Goal: Transaction & Acquisition: Book appointment/travel/reservation

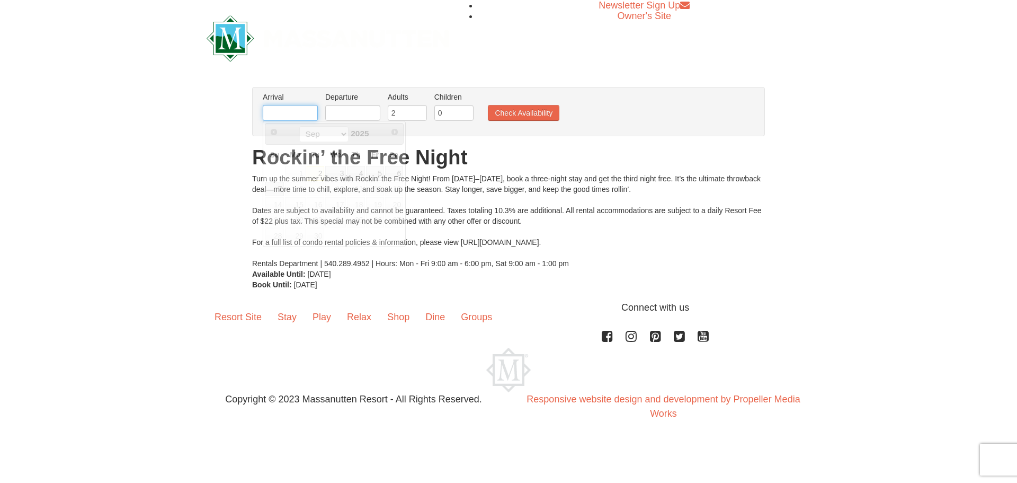
click at [311, 112] on input "text" at bounding box center [290, 113] width 55 height 16
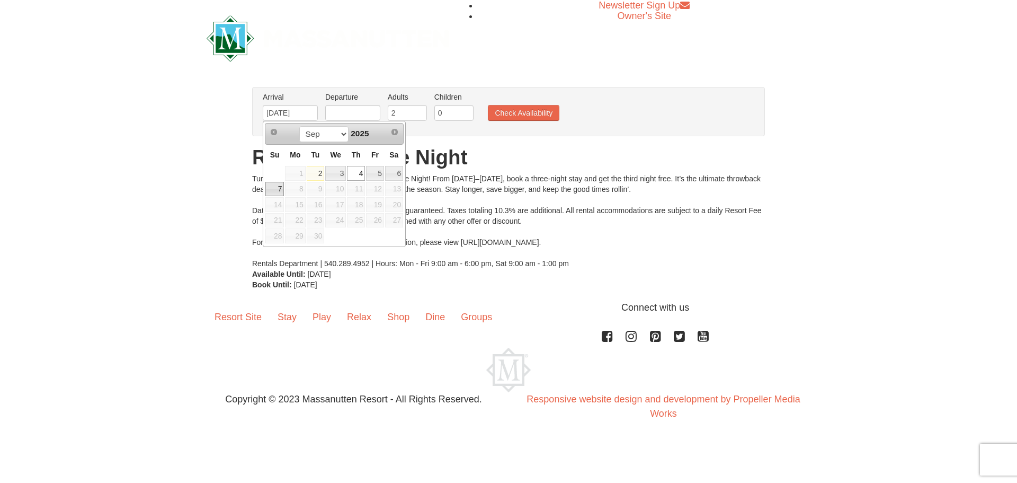
click at [269, 188] on link "7" at bounding box center [274, 189] width 19 height 15
type input "[DATE]"
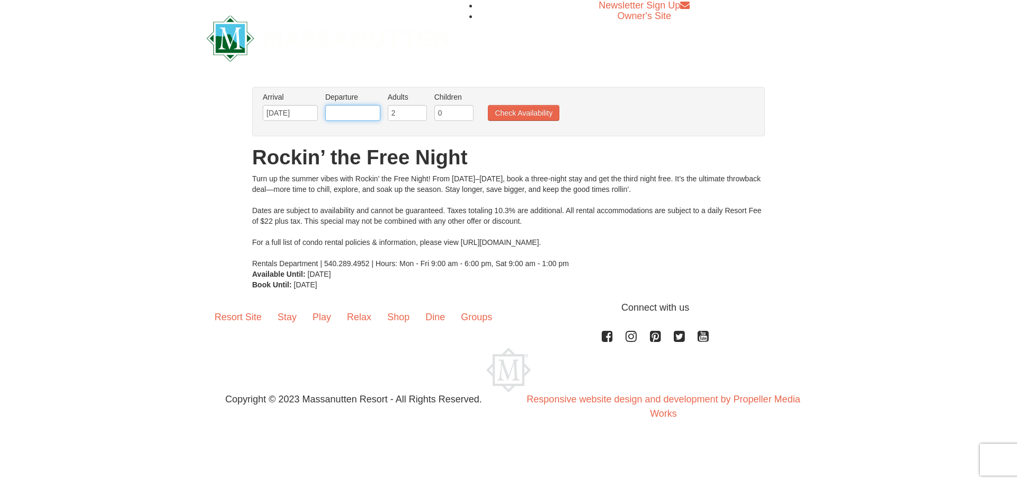
click at [352, 112] on input "text" at bounding box center [352, 113] width 55 height 16
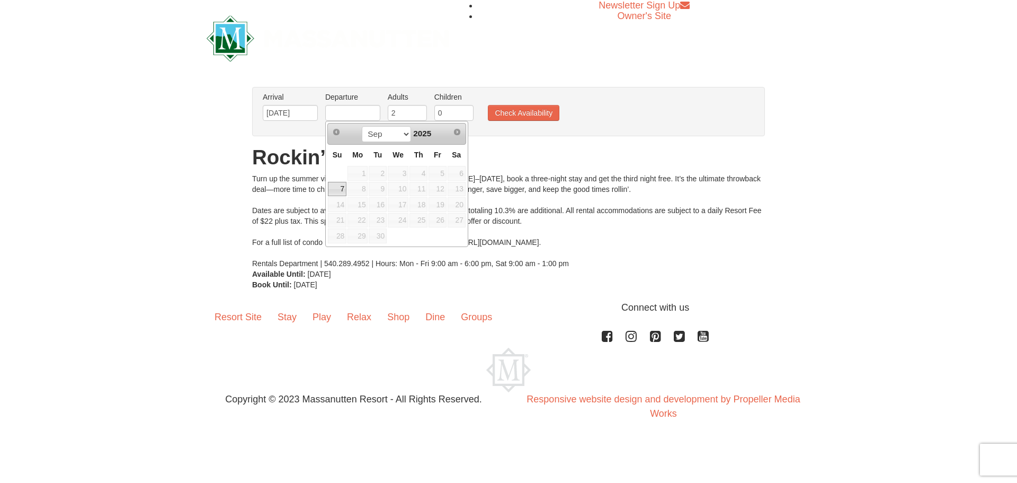
click at [340, 184] on link "7" at bounding box center [337, 189] width 19 height 15
type input "[DATE]"
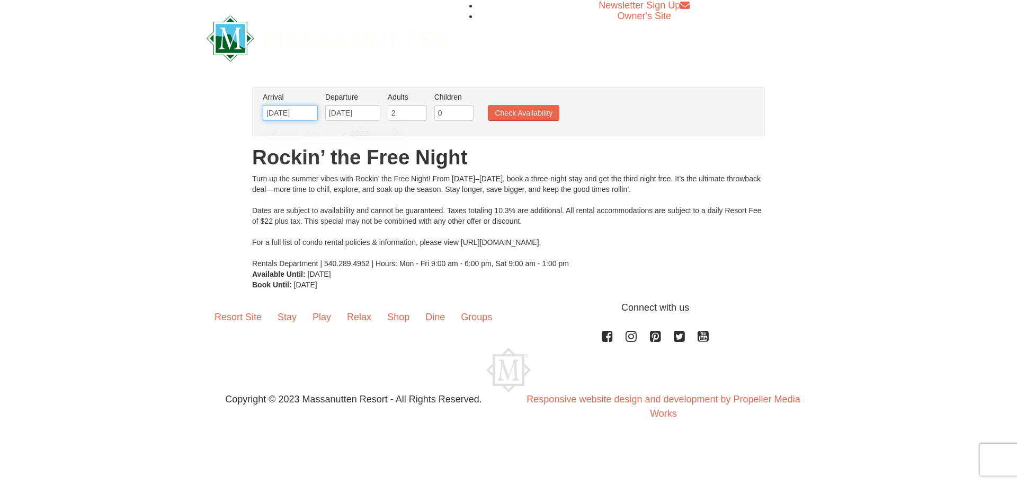
click at [289, 119] on input "[DATE]" at bounding box center [290, 113] width 55 height 16
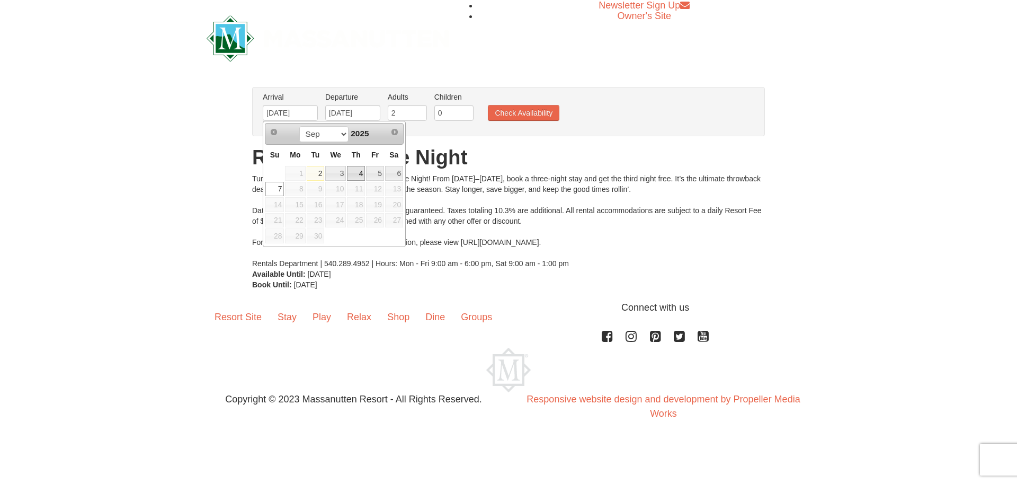
click at [362, 169] on link "4" at bounding box center [356, 173] width 18 height 15
type input "[DATE]"
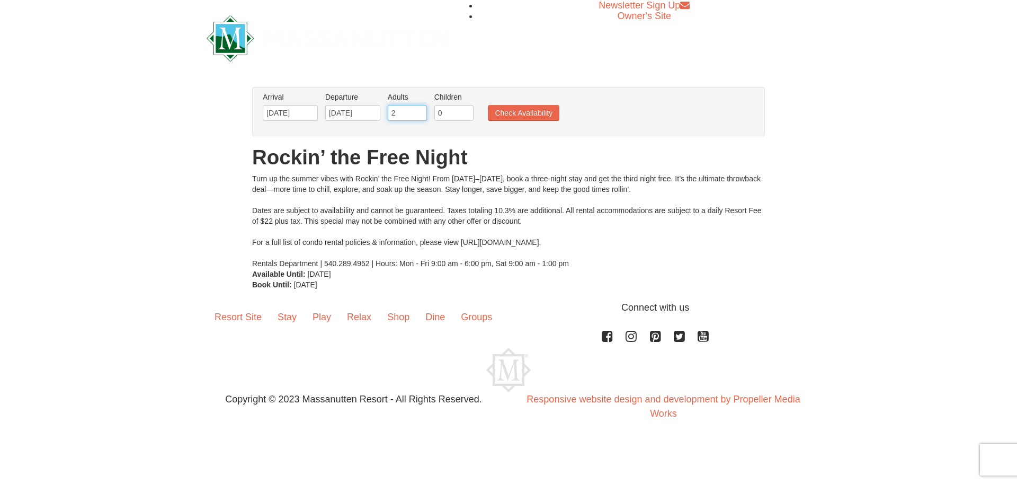
click at [414, 116] on input "2" at bounding box center [407, 113] width 39 height 16
click at [421, 107] on input "2" at bounding box center [407, 113] width 39 height 16
click at [417, 112] on input "3" at bounding box center [407, 113] width 39 height 16
click at [418, 111] on input "4" at bounding box center [407, 113] width 39 height 16
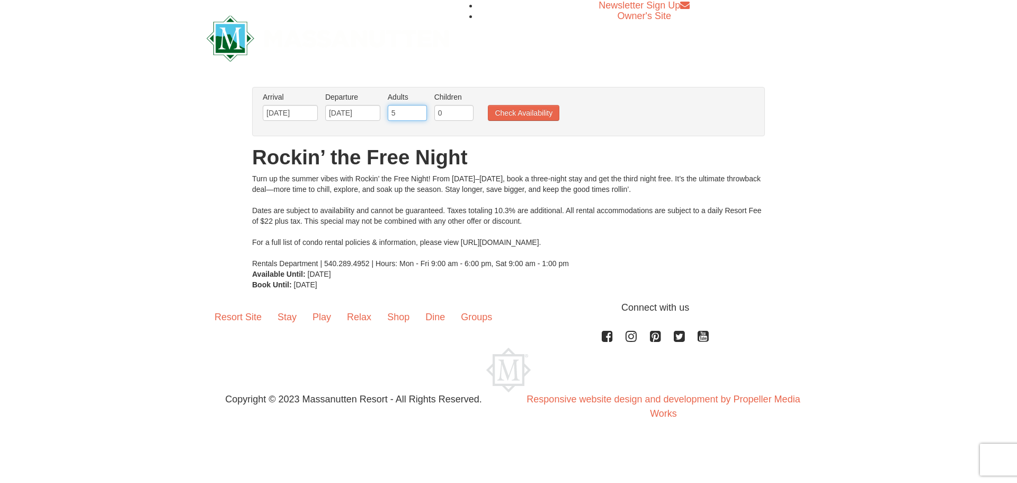
click at [418, 111] on input "5" at bounding box center [407, 113] width 39 height 16
type input "6"
click at [418, 111] on input "6" at bounding box center [407, 113] width 39 height 16
click at [497, 110] on button "Check Availability" at bounding box center [524, 113] width 72 height 16
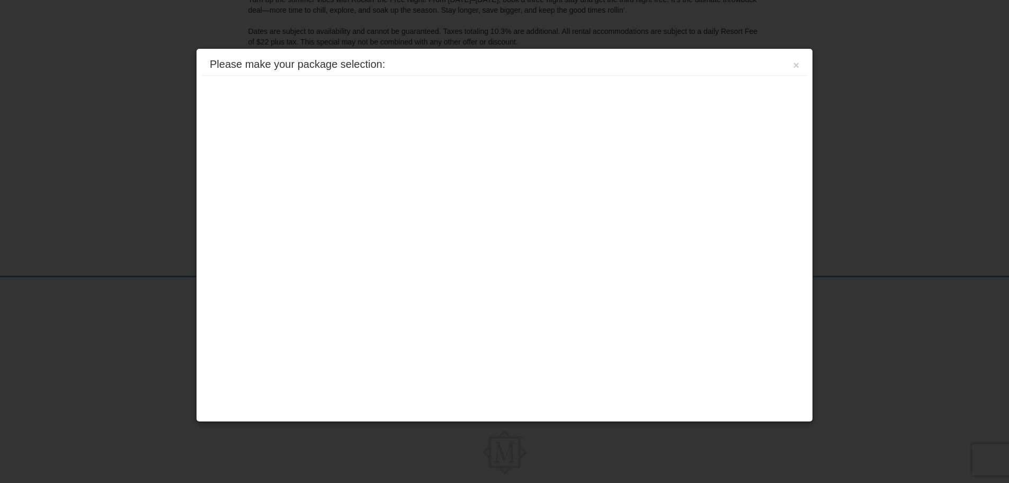
scroll to position [200, 0]
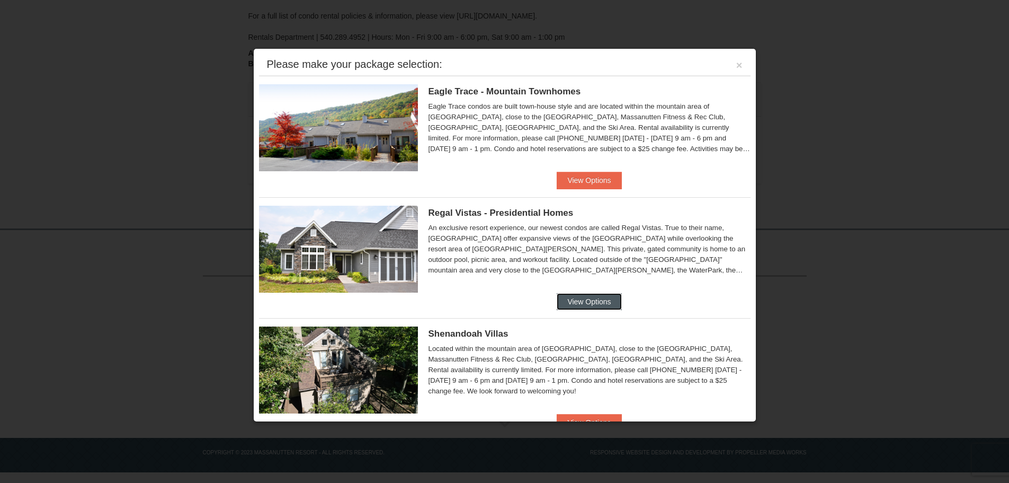
click at [564, 300] on button "View Options" at bounding box center [589, 301] width 65 height 17
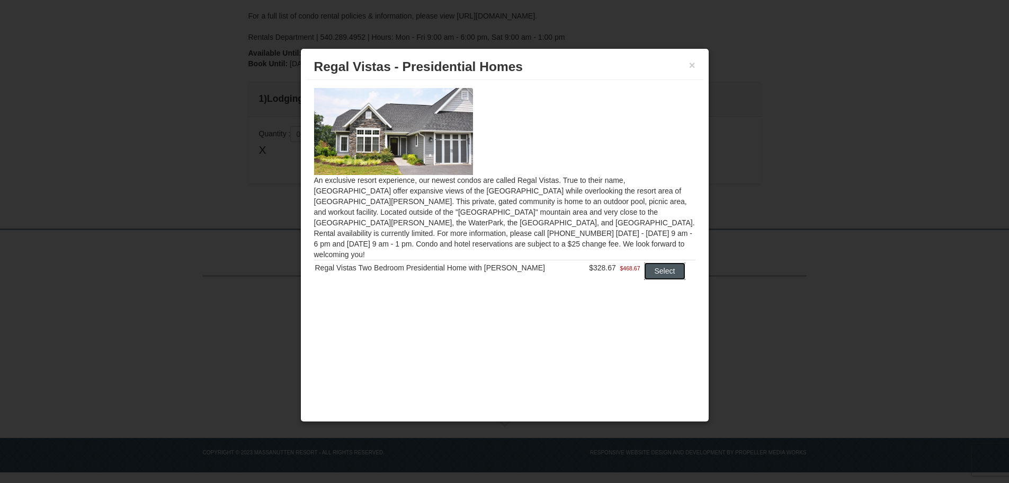
click at [661, 262] on button "Select" at bounding box center [665, 270] width 42 height 17
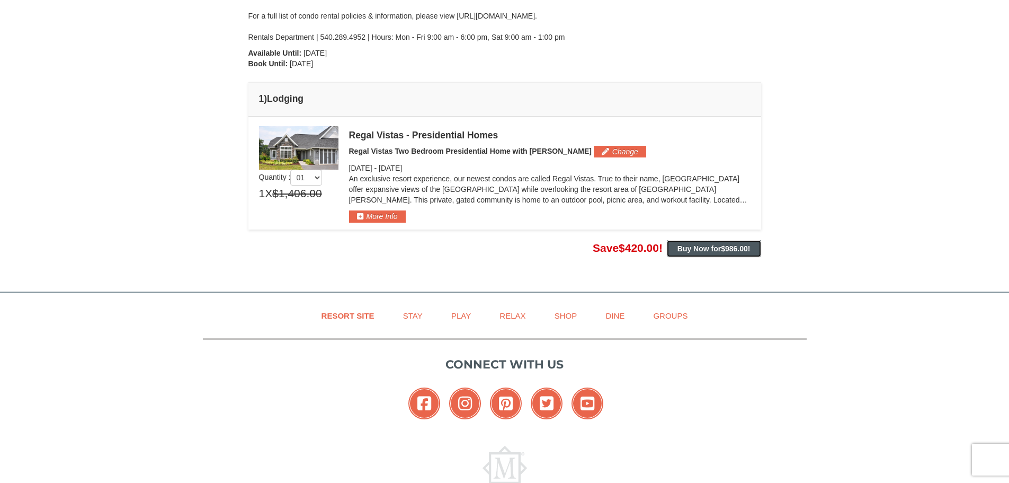
click at [691, 244] on strong "Buy Now for $986.00 !" at bounding box center [713, 248] width 73 height 8
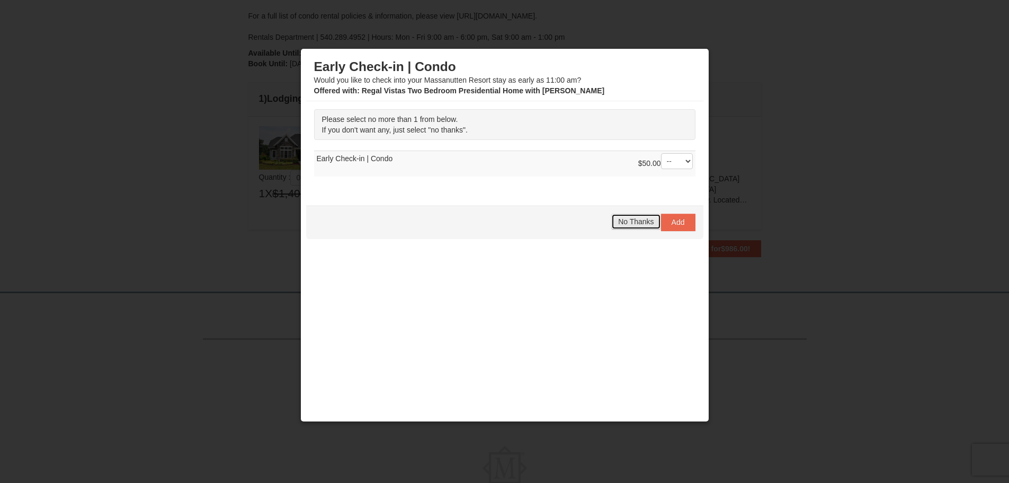
click at [619, 220] on span "No Thanks" at bounding box center [635, 221] width 35 height 8
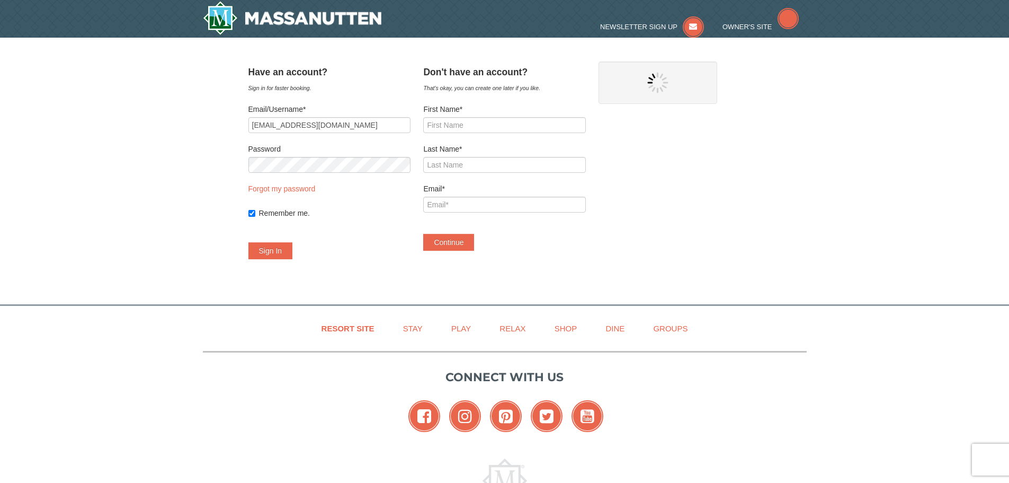
click at [370, 210] on label "Remember me." at bounding box center [334, 213] width 151 height 11
click at [255, 210] on input "Remember me." at bounding box center [251, 213] width 7 height 7
checkbox input "false"
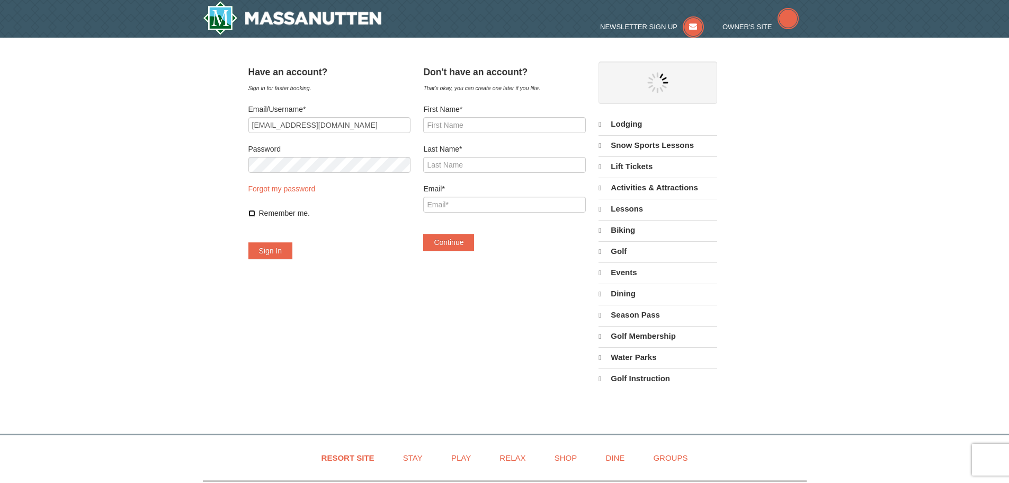
select select "9"
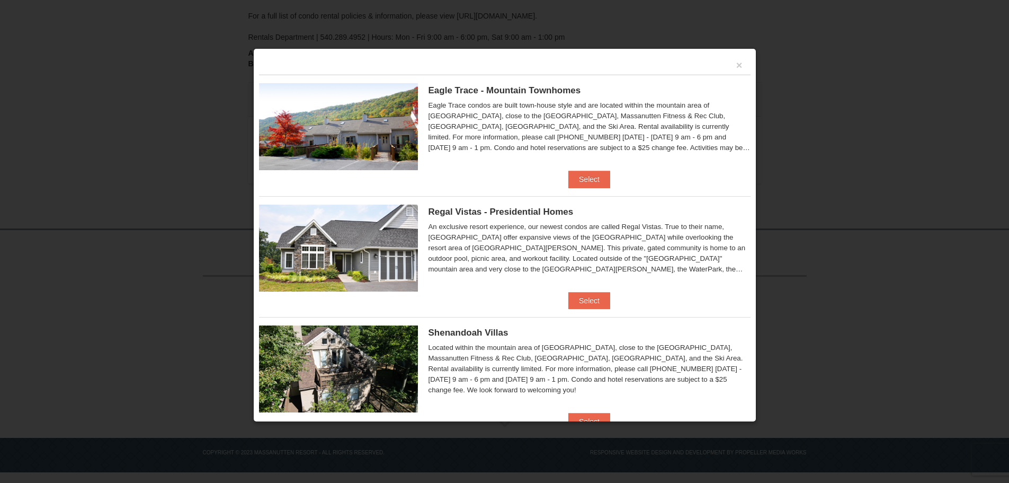
scroll to position [136, 0]
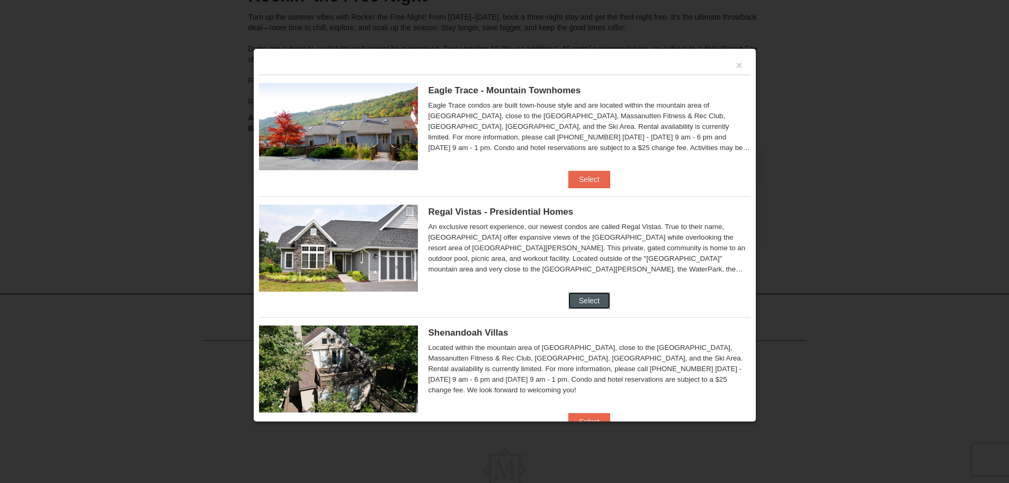
click at [585, 295] on button "Select" at bounding box center [589, 300] width 42 height 17
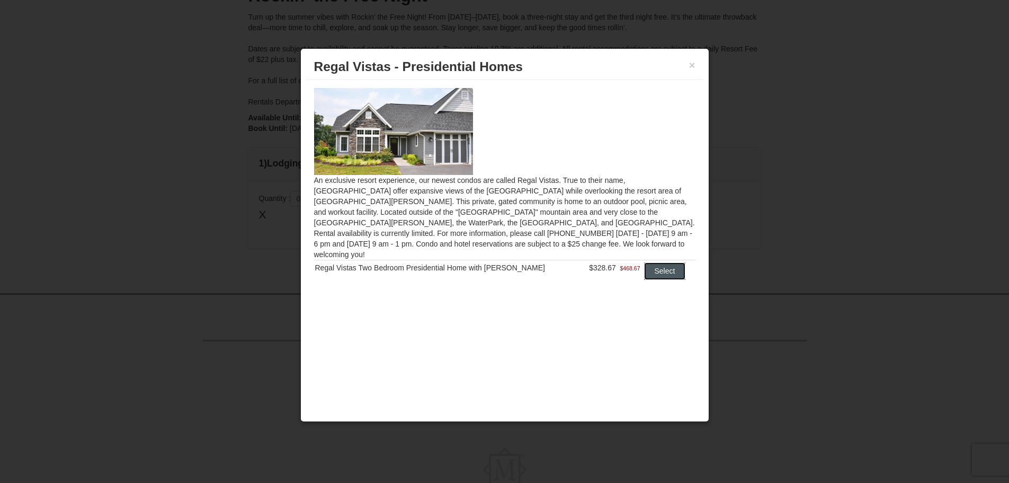
click at [647, 262] on button "Select" at bounding box center [665, 270] width 42 height 17
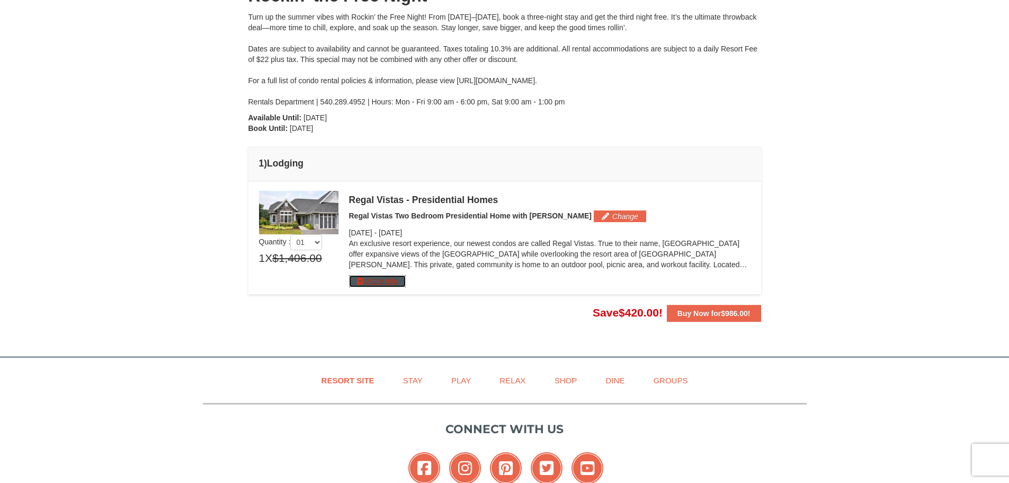
click at [388, 281] on button "More Info" at bounding box center [377, 281] width 57 height 12
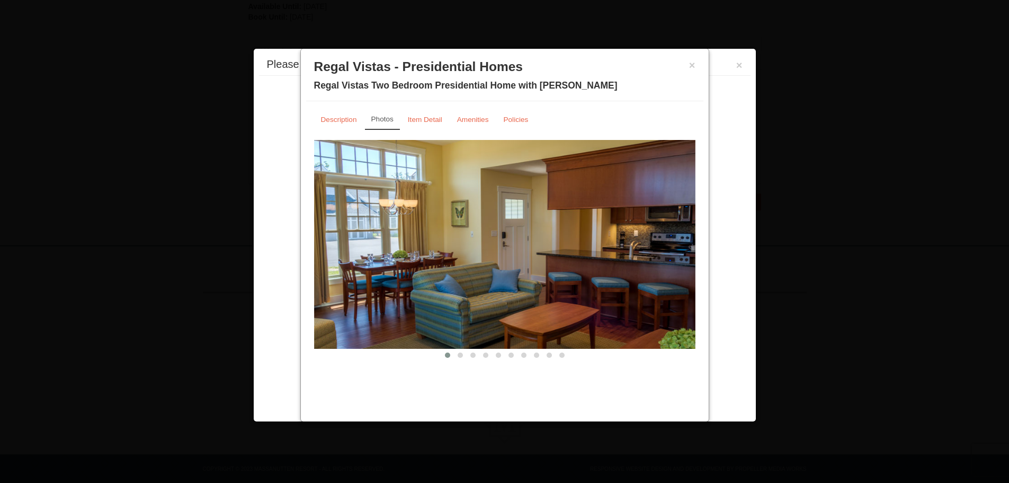
scroll to position [263, 0]
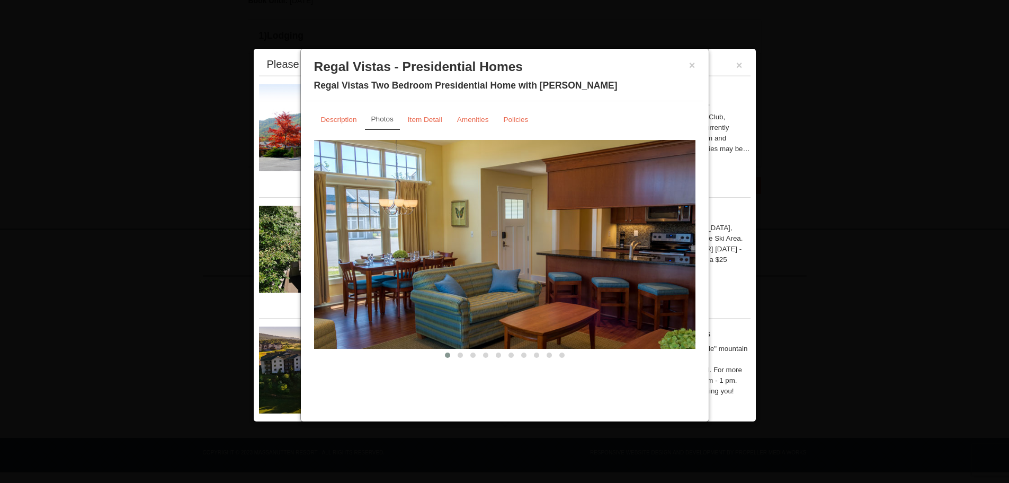
click at [629, 248] on img at bounding box center [504, 244] width 381 height 209
click at [464, 351] on button at bounding box center [460, 355] width 13 height 11
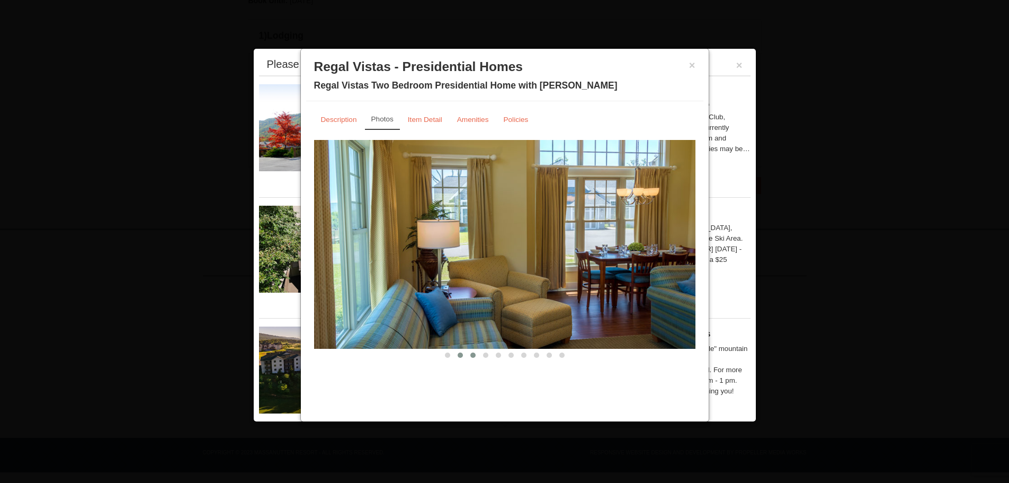
click at [472, 353] on span at bounding box center [472, 354] width 5 height 5
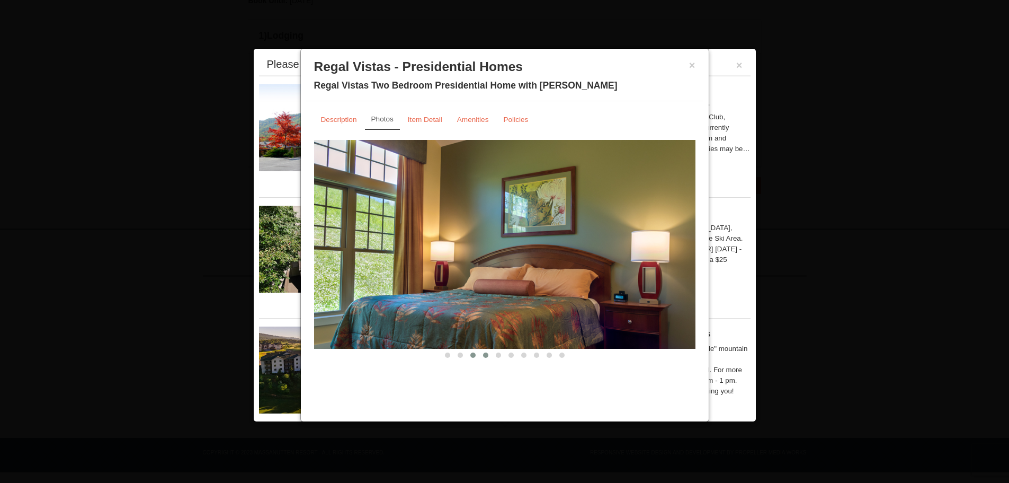
click at [486, 355] on span at bounding box center [485, 354] width 5 height 5
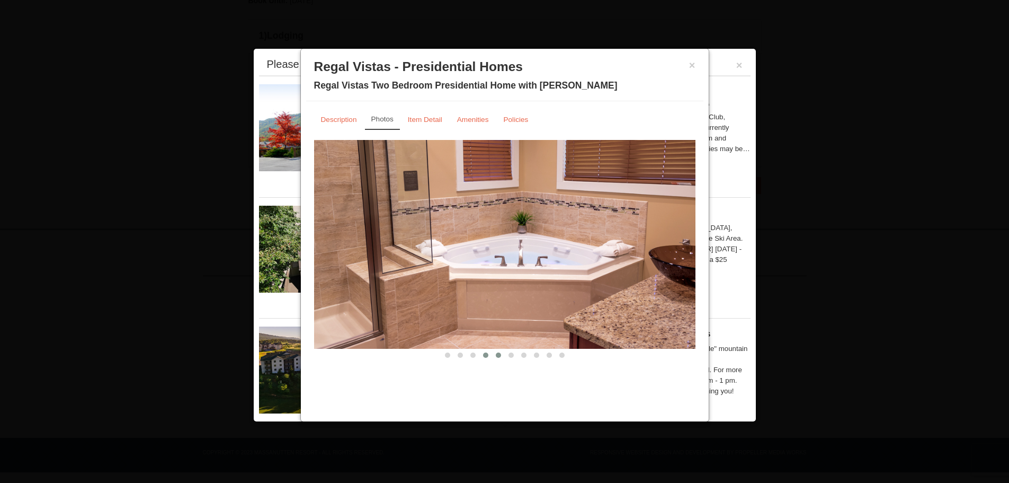
click at [496, 355] on span at bounding box center [498, 354] width 5 height 5
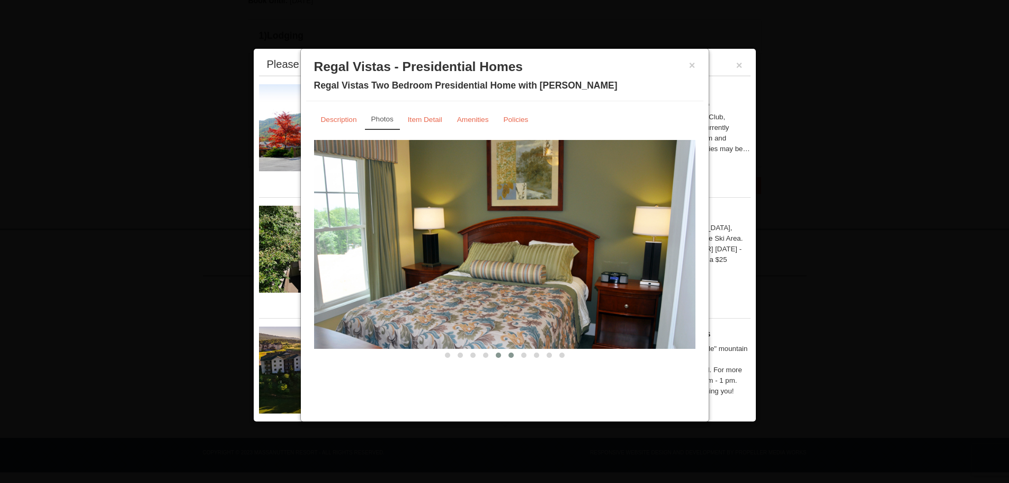
click at [511, 353] on span at bounding box center [510, 354] width 5 height 5
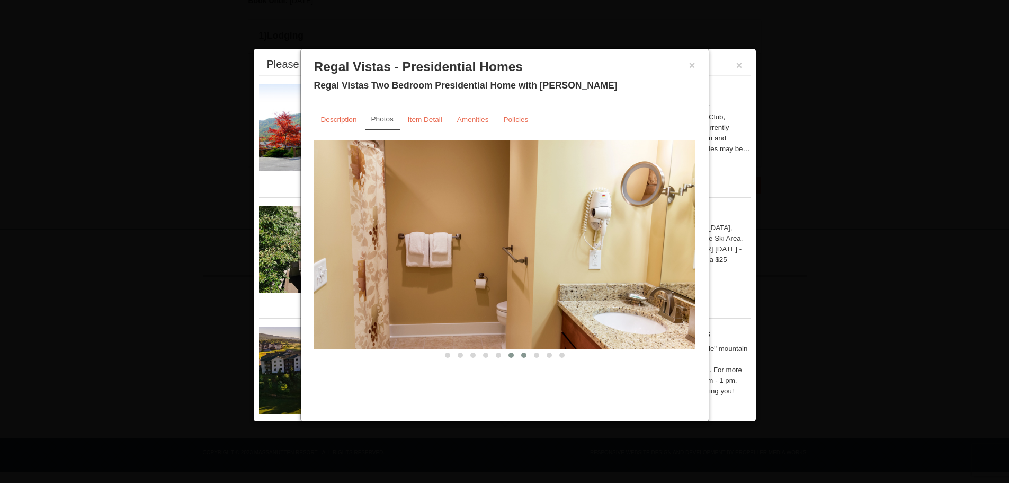
click at [528, 353] on button at bounding box center [523, 355] width 13 height 11
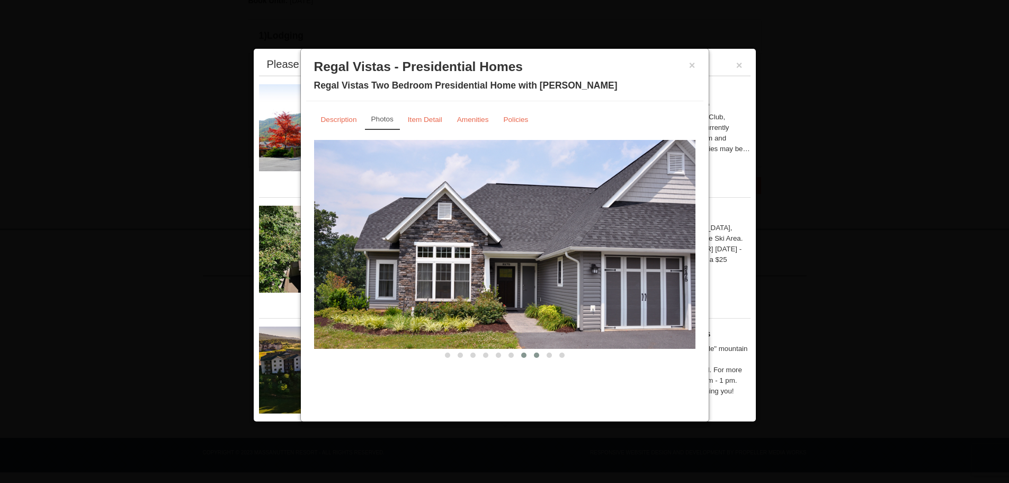
click at [532, 353] on button at bounding box center [536, 355] width 13 height 11
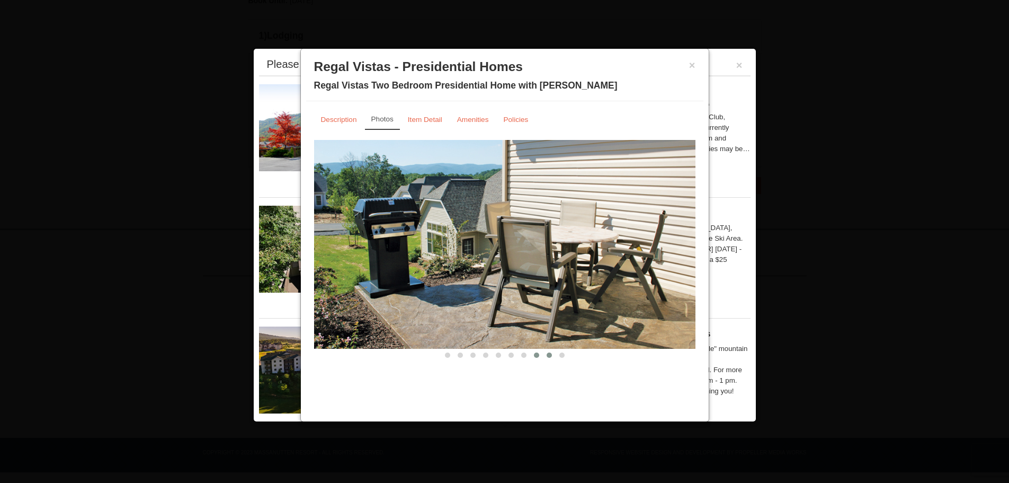
click at [546, 354] on button at bounding box center [549, 355] width 13 height 11
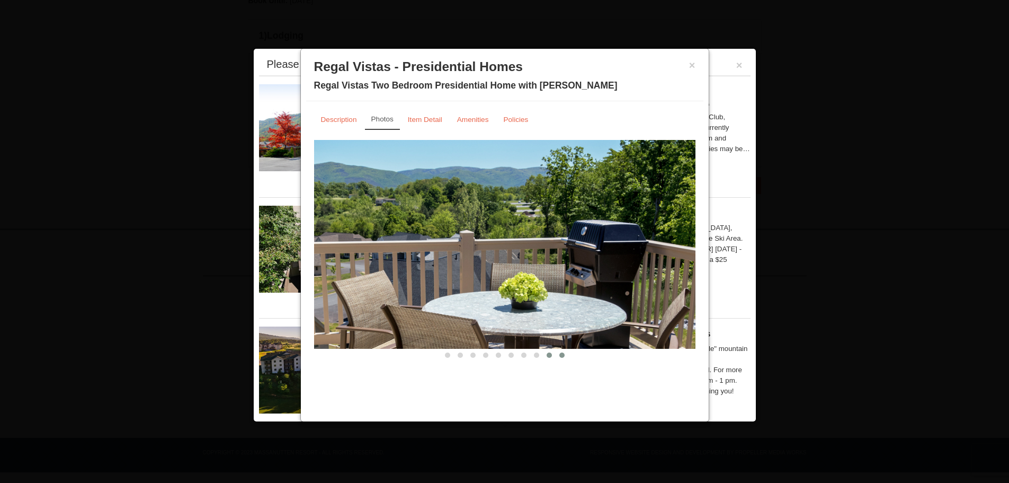
click at [565, 356] on button at bounding box center [562, 355] width 13 height 11
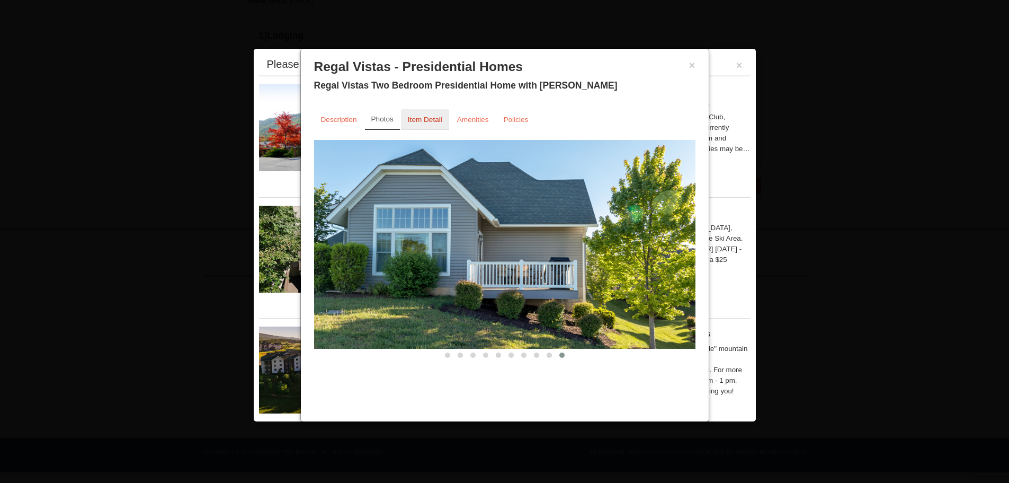
click at [428, 123] on small "Item Detail" at bounding box center [425, 119] width 34 height 8
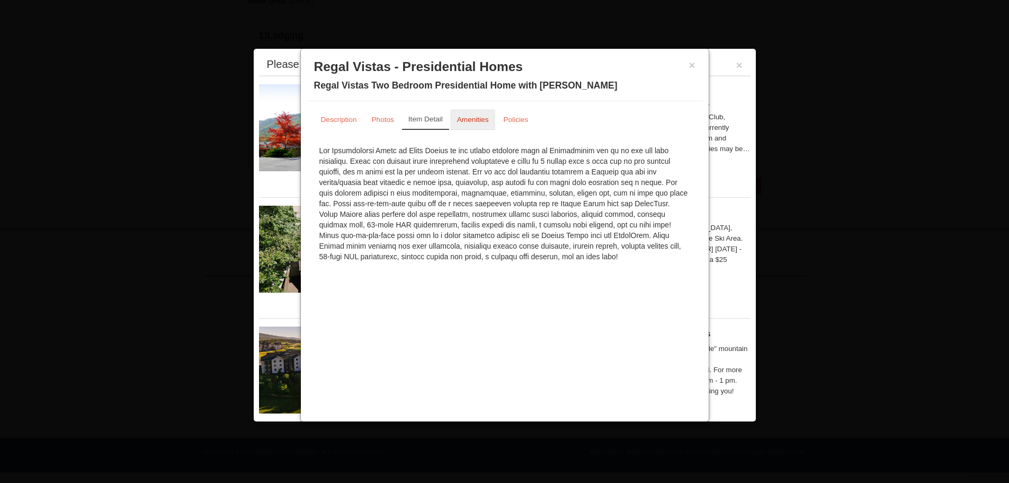
click at [468, 117] on small "Amenities" at bounding box center [473, 119] width 32 height 8
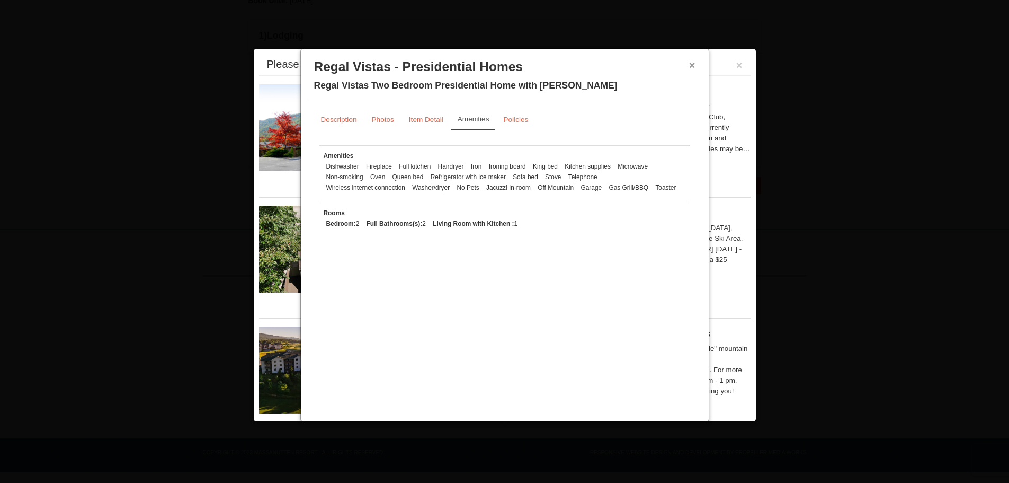
click at [693, 66] on button "×" at bounding box center [692, 65] width 6 height 11
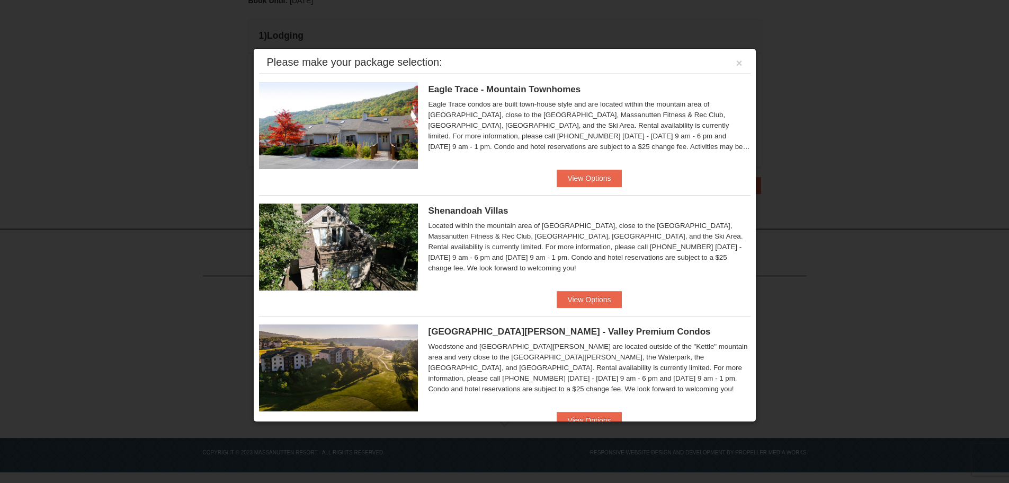
scroll to position [0, 0]
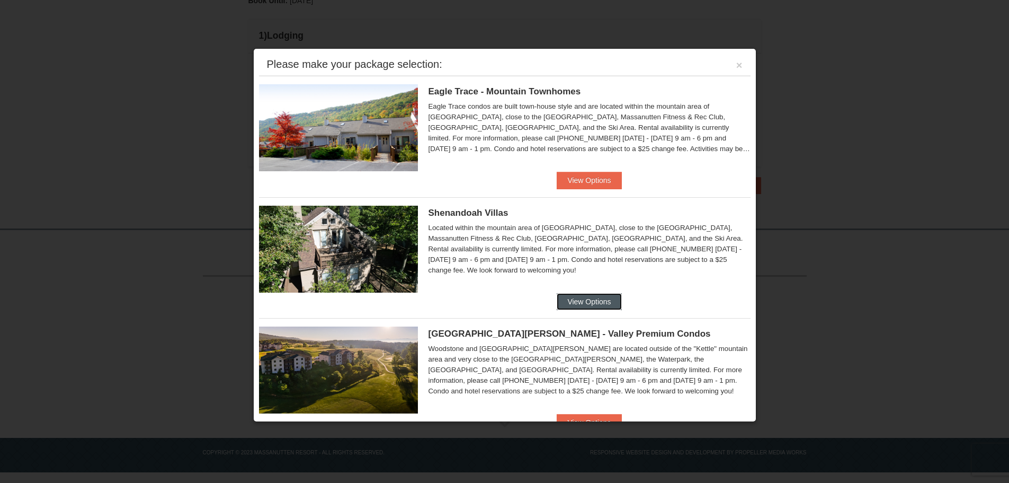
click at [569, 293] on button "View Options" at bounding box center [589, 301] width 65 height 17
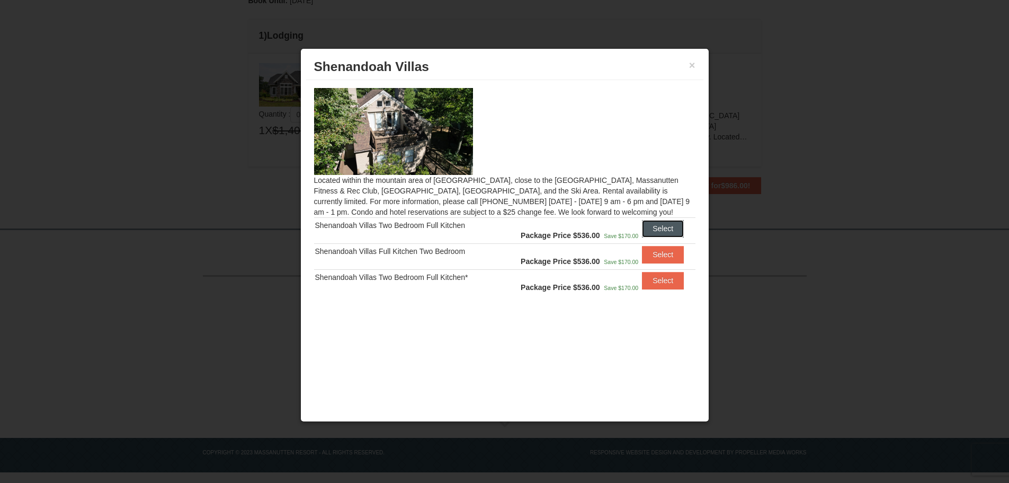
click at [670, 220] on button "Select" at bounding box center [663, 228] width 42 height 17
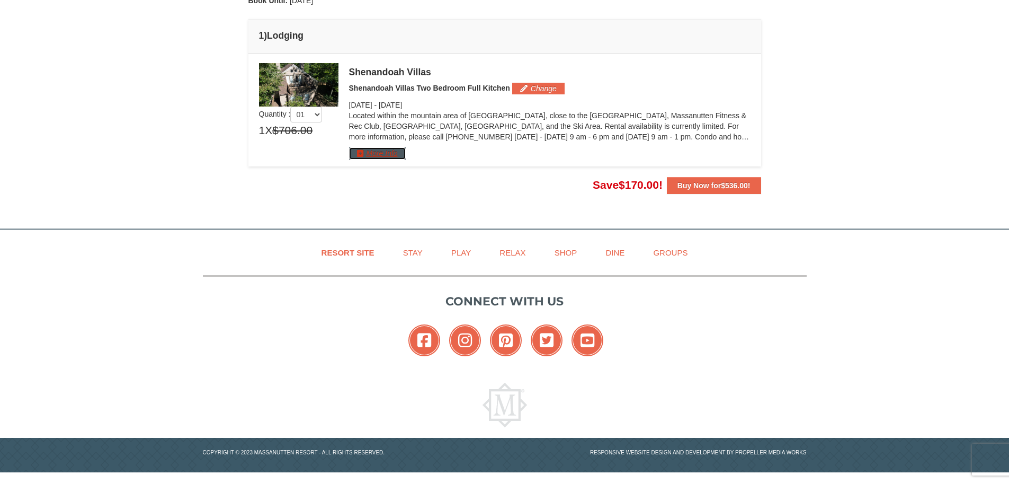
click at [389, 154] on button "More Info" at bounding box center [377, 153] width 57 height 12
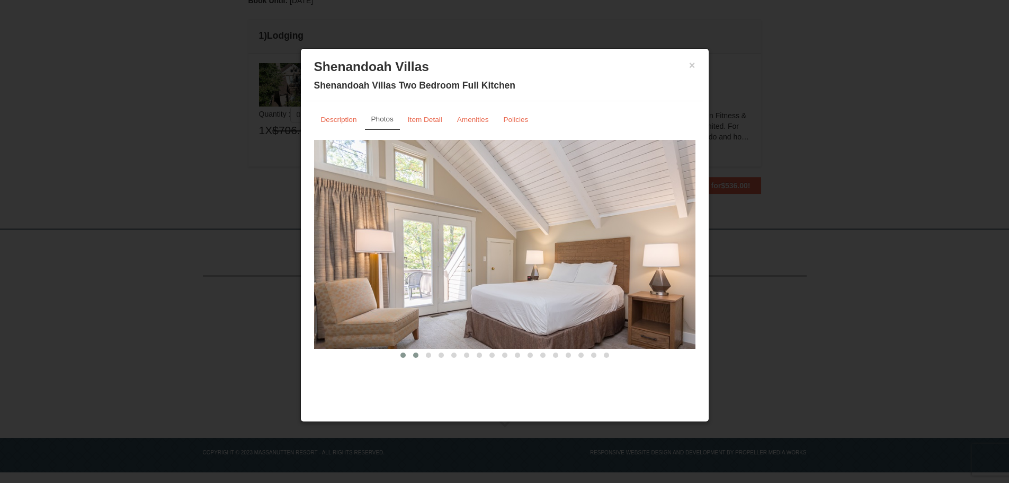
click at [419, 355] on button at bounding box center [415, 355] width 13 height 11
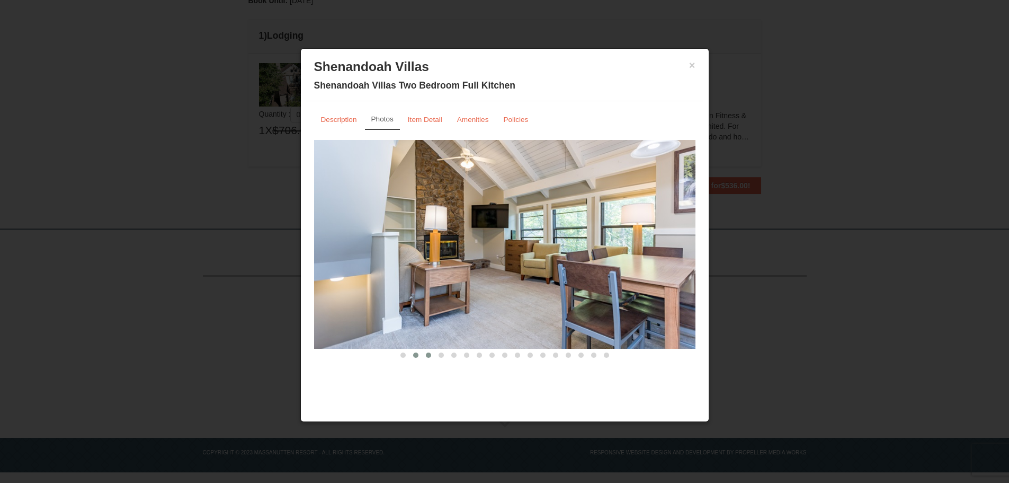
click at [427, 355] on span at bounding box center [428, 354] width 5 height 5
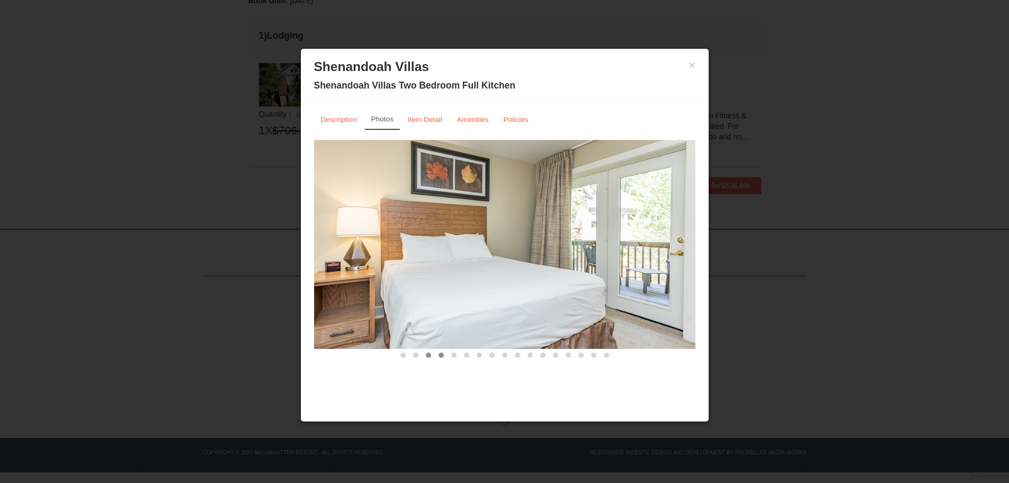
click at [442, 355] on span at bounding box center [441, 354] width 5 height 5
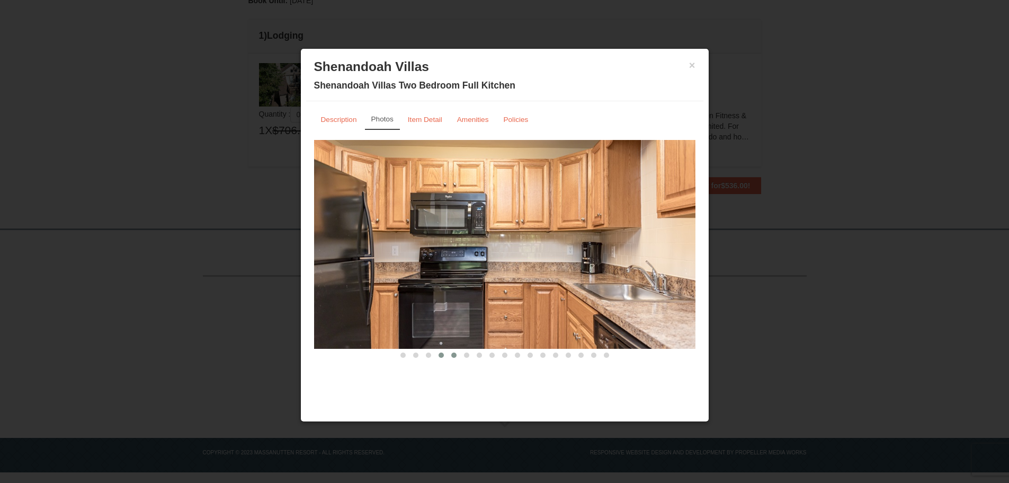
click at [455, 354] on span at bounding box center [453, 354] width 5 height 5
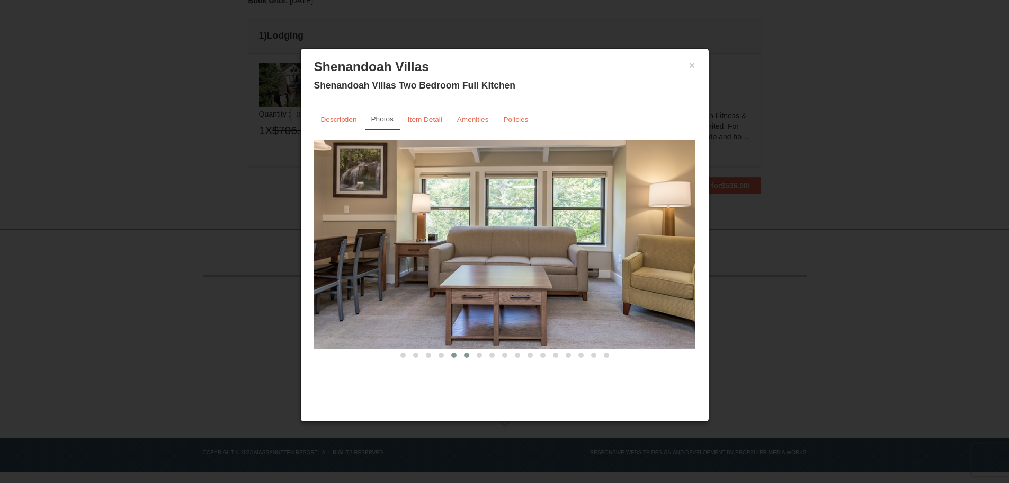
click at [468, 355] on span at bounding box center [466, 354] width 5 height 5
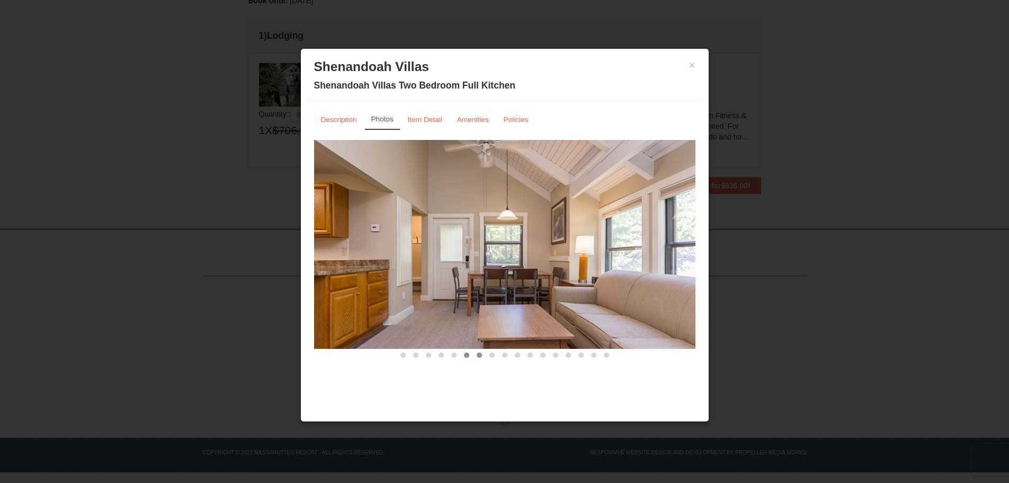
click at [477, 355] on span at bounding box center [479, 354] width 5 height 5
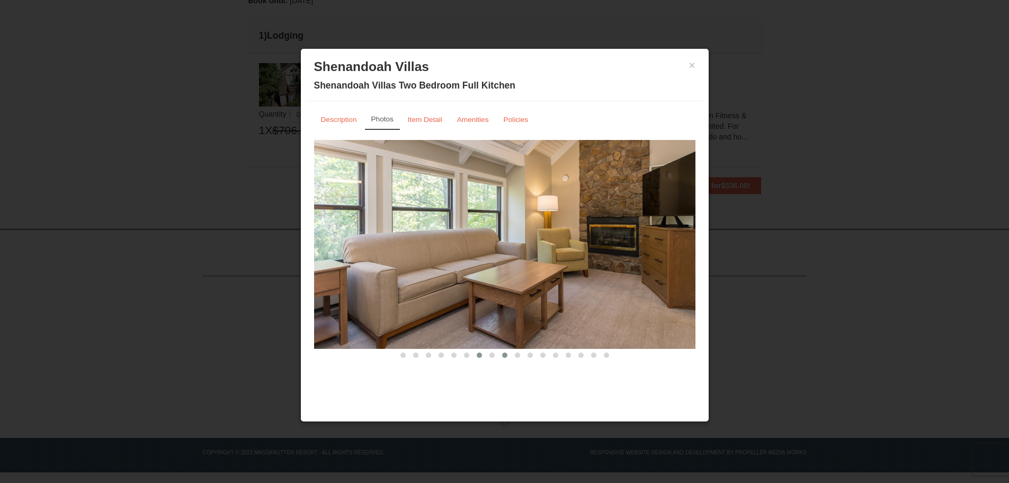
click at [505, 354] on span at bounding box center [504, 354] width 5 height 5
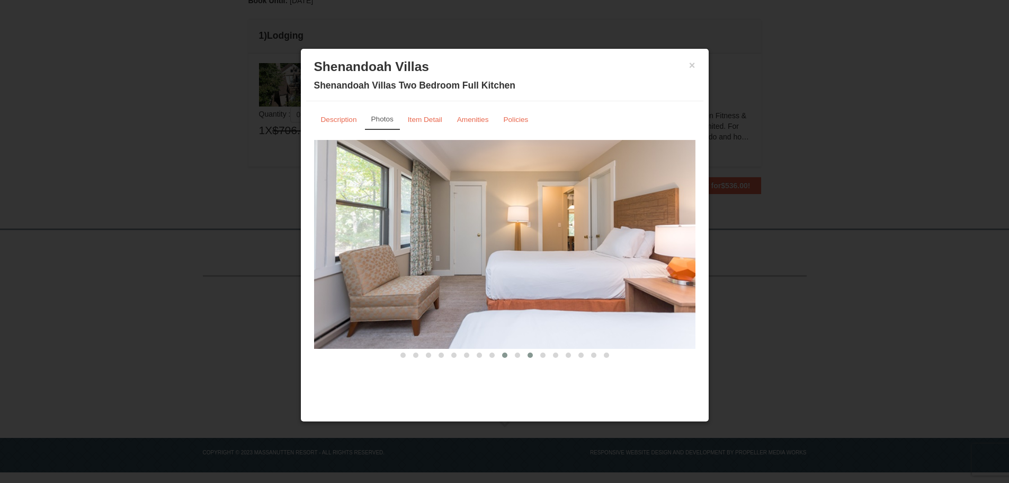
click at [531, 353] on span at bounding box center [530, 354] width 5 height 5
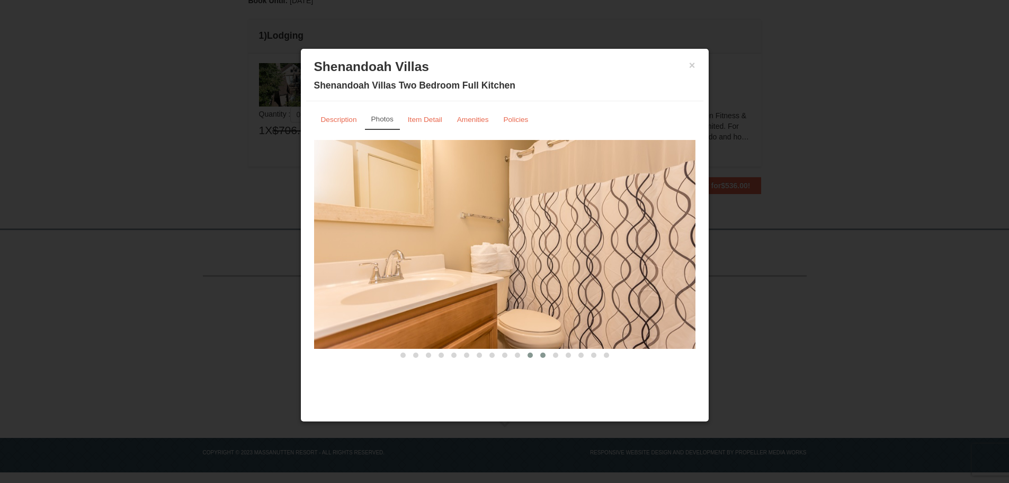
click at [547, 354] on button at bounding box center [543, 355] width 13 height 11
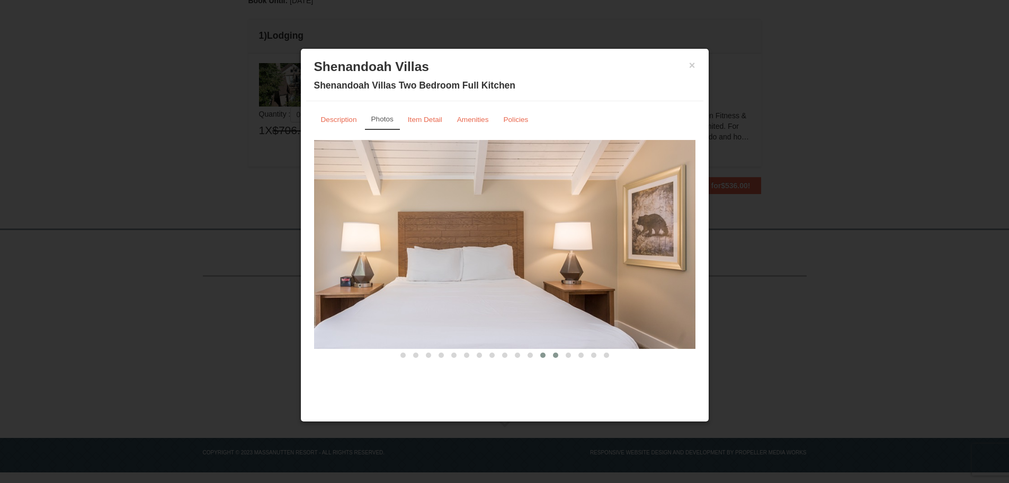
click at [554, 354] on span at bounding box center [555, 354] width 5 height 5
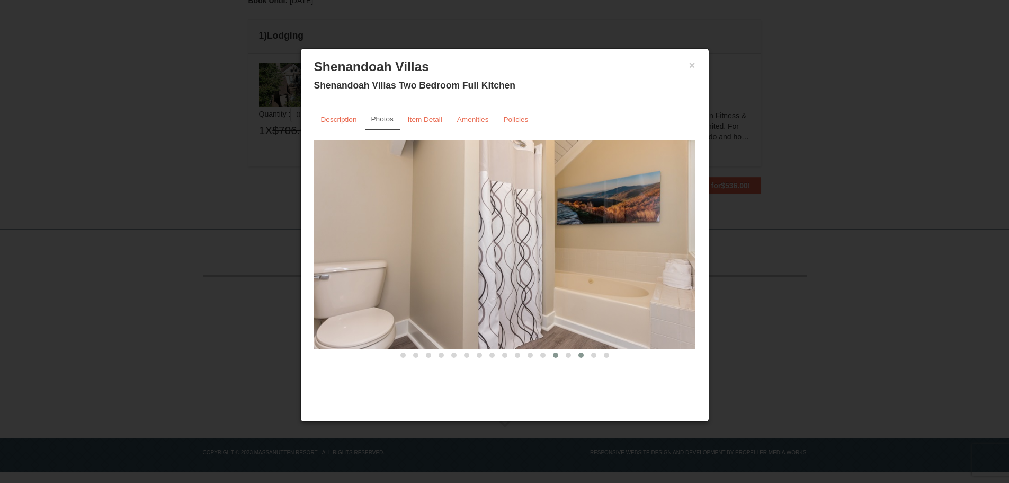
click at [577, 355] on button at bounding box center [581, 355] width 13 height 11
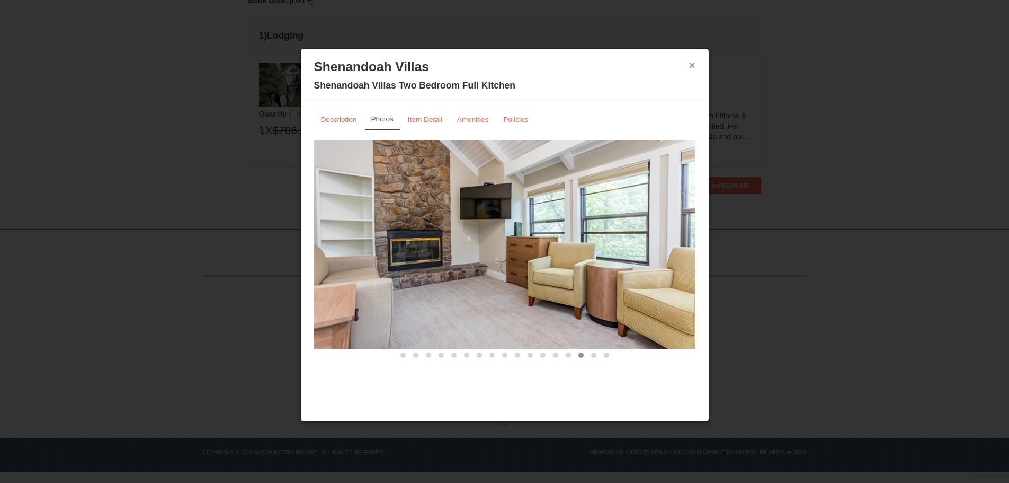
click at [691, 68] on button "×" at bounding box center [692, 65] width 6 height 11
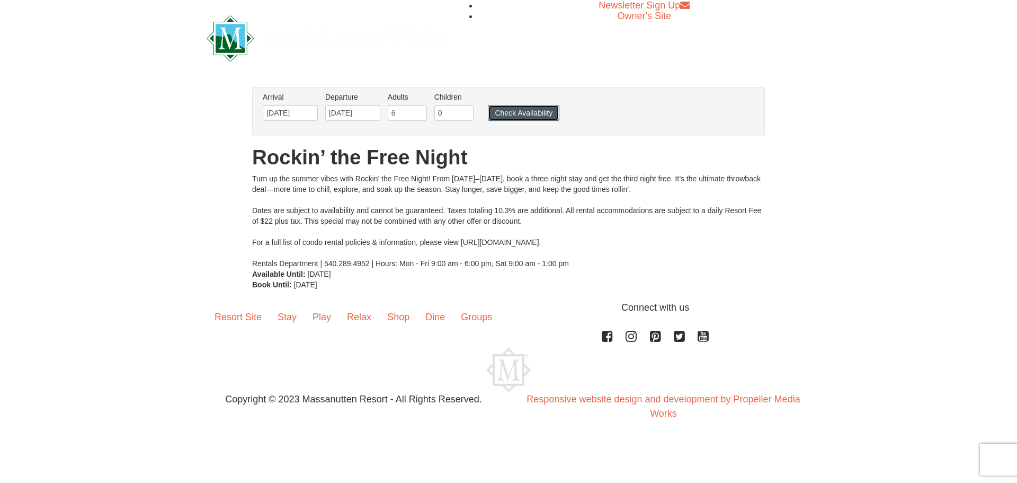
click at [546, 115] on button "Check Availability" at bounding box center [524, 113] width 72 height 16
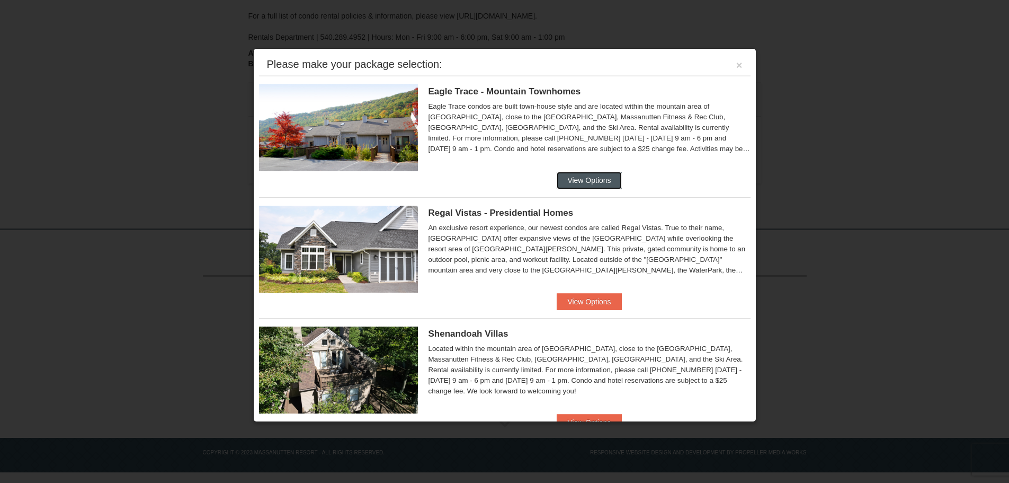
click at [581, 173] on button "View Options" at bounding box center [589, 180] width 65 height 17
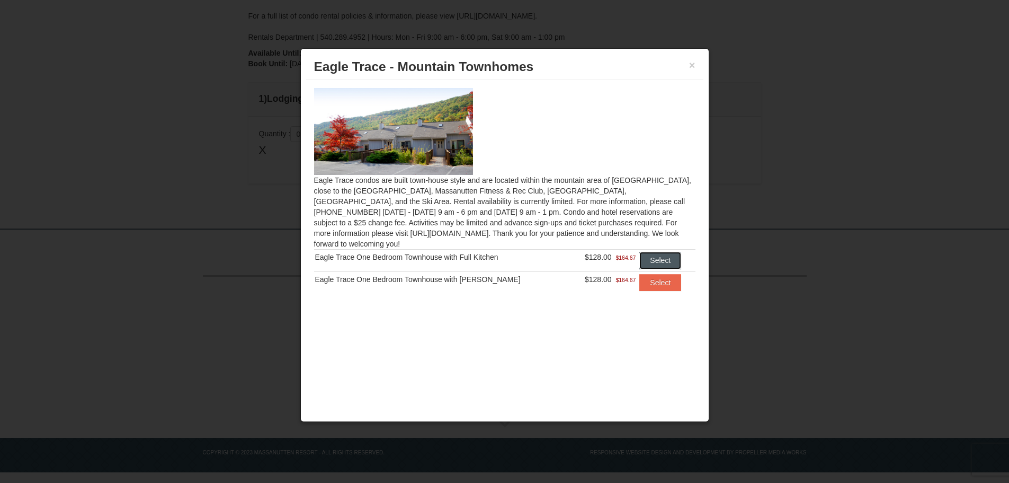
click at [660, 252] on button "Select" at bounding box center [660, 260] width 42 height 17
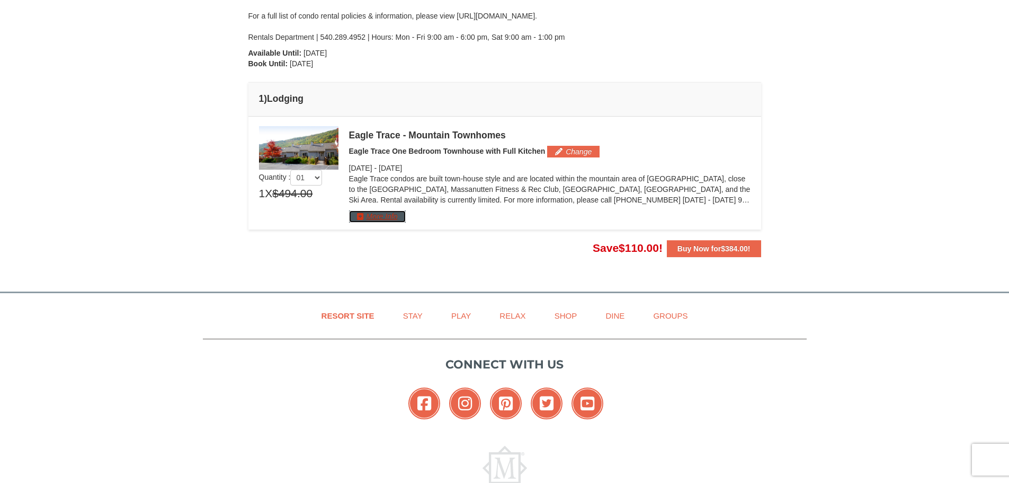
click at [367, 218] on button "More Info" at bounding box center [377, 216] width 57 height 12
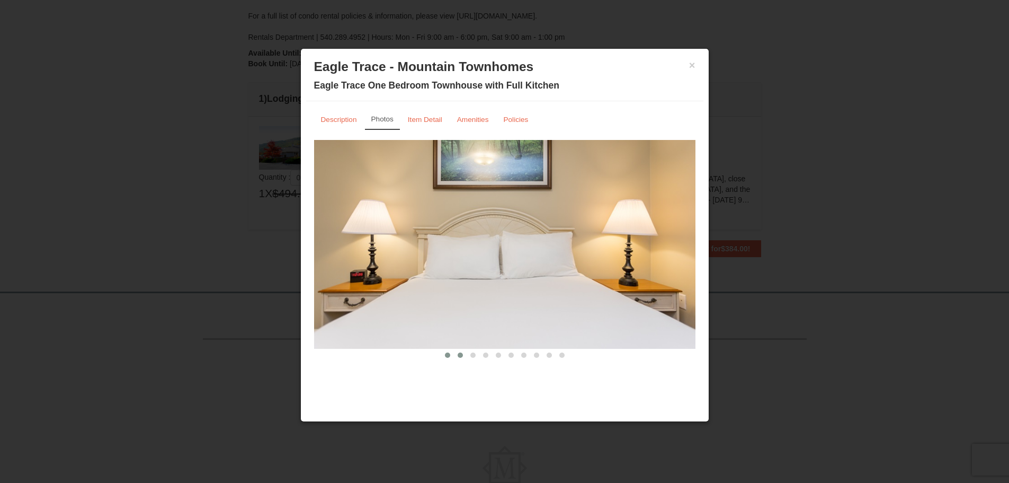
click at [459, 354] on span at bounding box center [460, 354] width 5 height 5
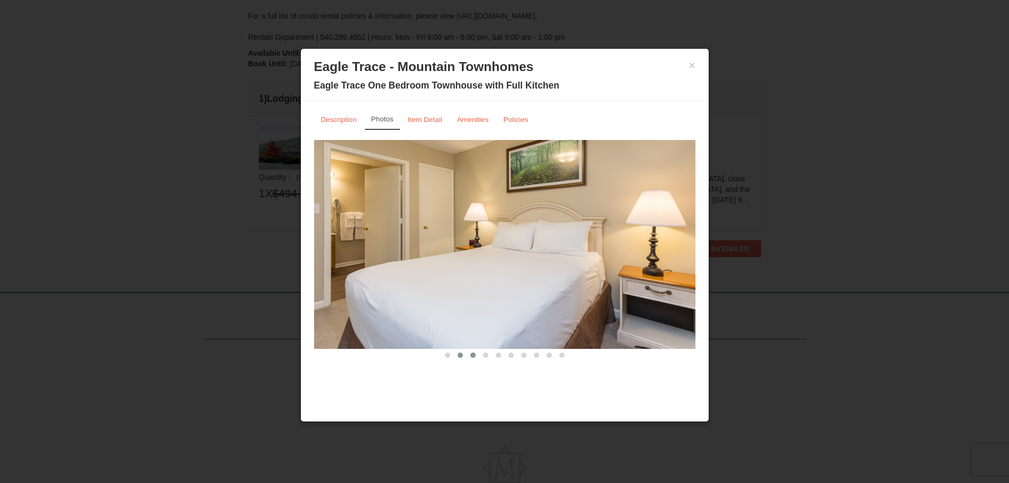
click at [474, 354] on span at bounding box center [472, 354] width 5 height 5
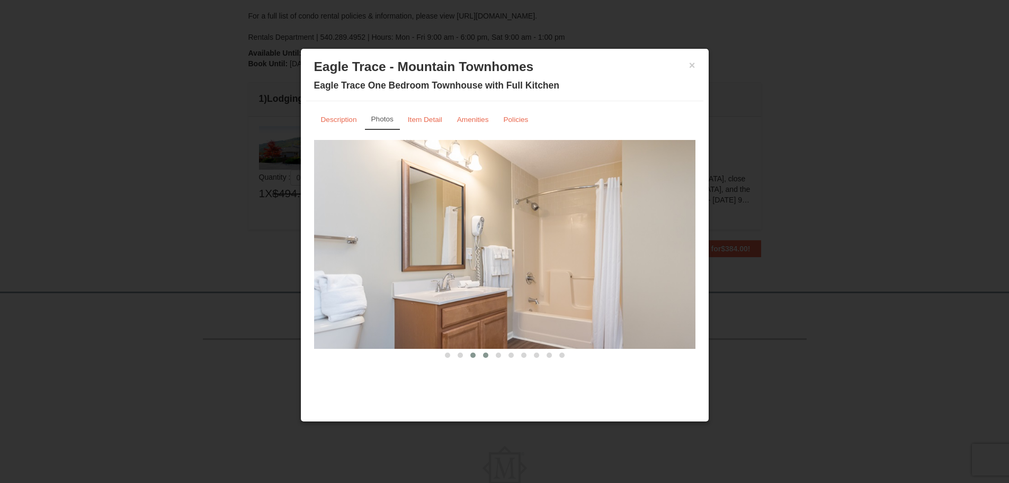
click at [486, 354] on span at bounding box center [485, 354] width 5 height 5
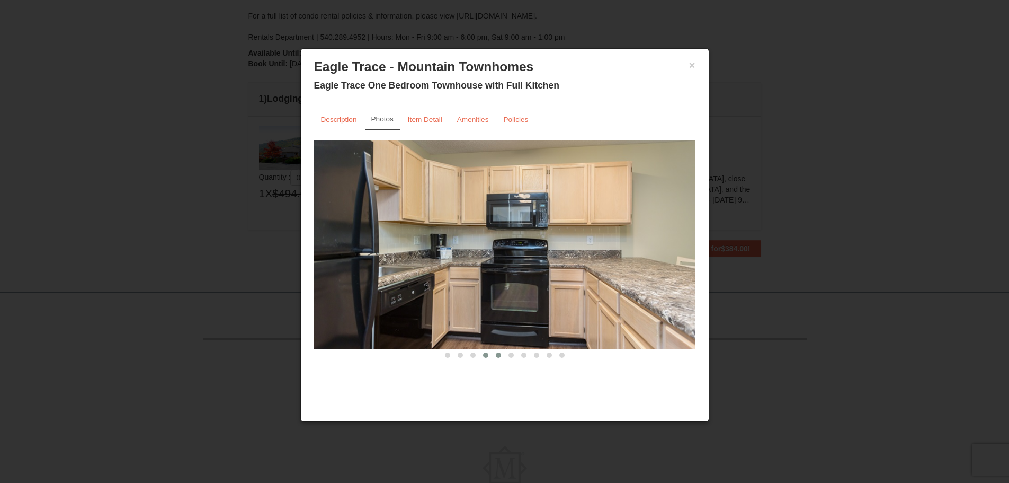
click at [496, 355] on span at bounding box center [498, 354] width 5 height 5
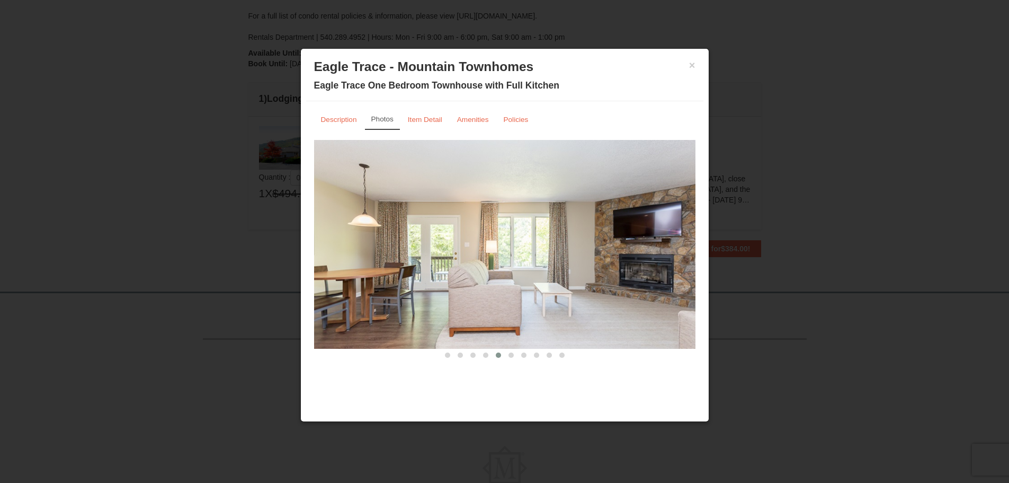
click at [504, 356] on button at bounding box center [498, 355] width 13 height 11
click at [694, 66] on button "×" at bounding box center [692, 65] width 6 height 11
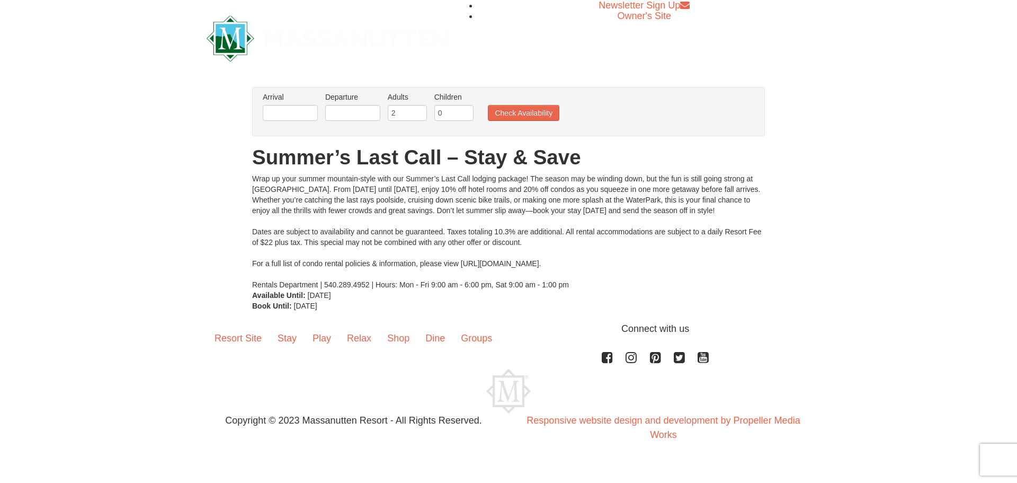
click at [286, 121] on li "Arrival Please format dates MM/DD/YYYY Please format dates MM/DD/YYYY" at bounding box center [290, 109] width 60 height 34
click at [292, 111] on input "text" at bounding box center [290, 113] width 55 height 16
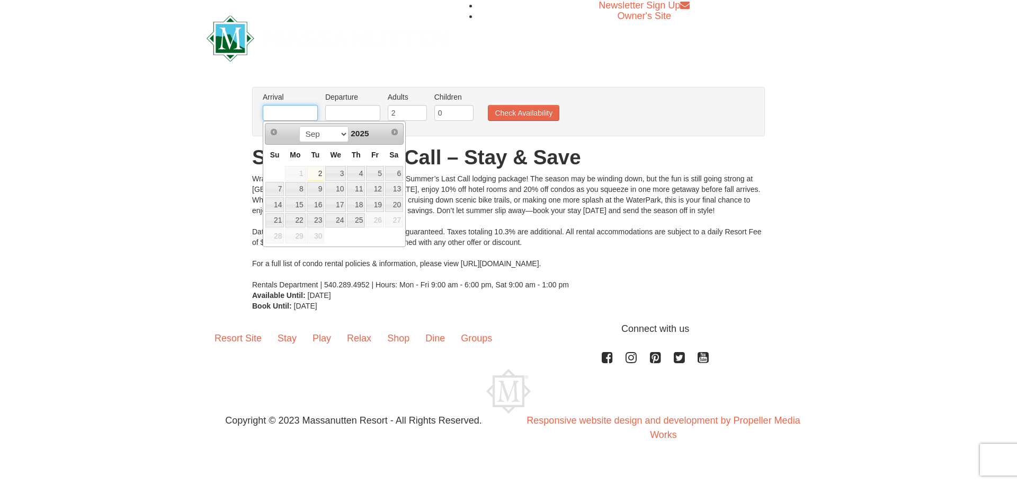
type input "[DATE]"
click at [356, 114] on input "text" at bounding box center [352, 113] width 55 height 16
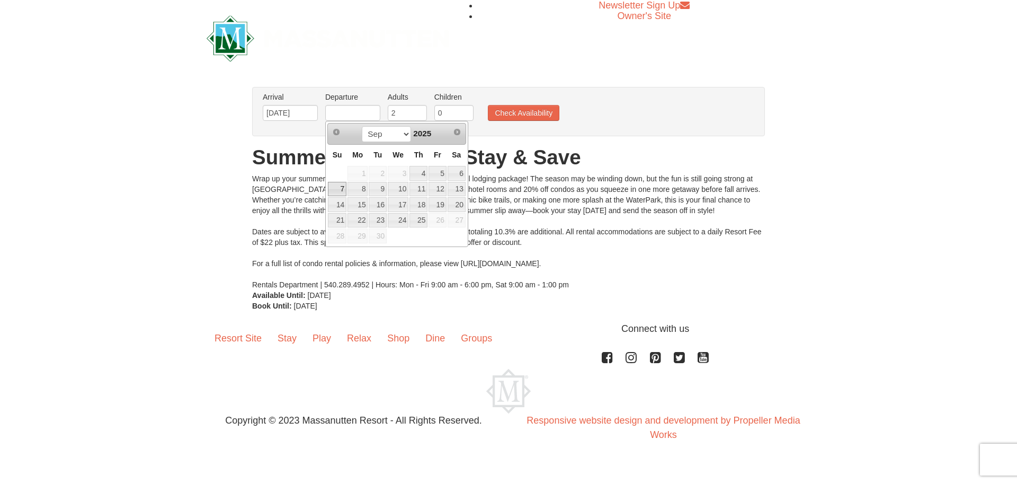
click at [343, 185] on link "7" at bounding box center [337, 189] width 19 height 15
type input "[DATE]"
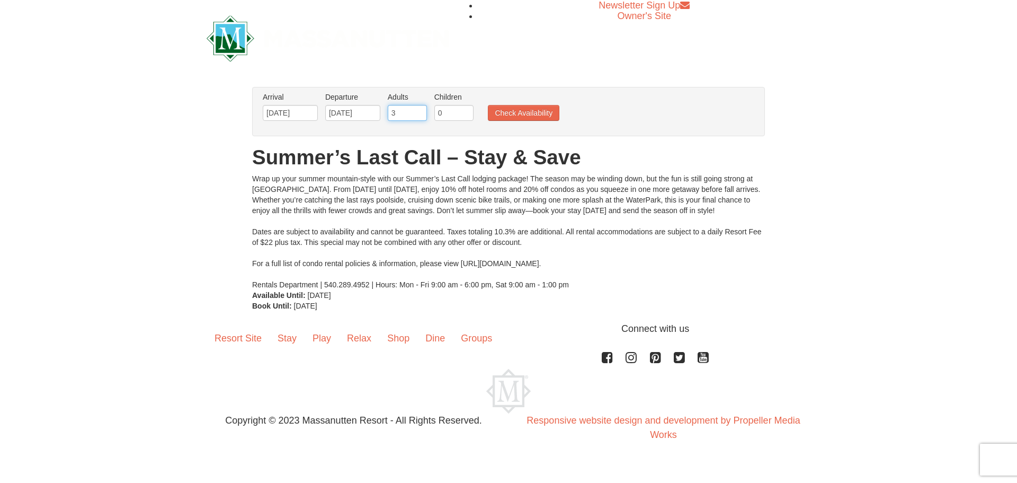
click at [419, 109] on input "3" at bounding box center [407, 113] width 39 height 16
click at [419, 109] on input "4" at bounding box center [407, 113] width 39 height 16
click at [419, 109] on input "5" at bounding box center [407, 113] width 39 height 16
type input "6"
click at [419, 109] on input "6" at bounding box center [407, 113] width 39 height 16
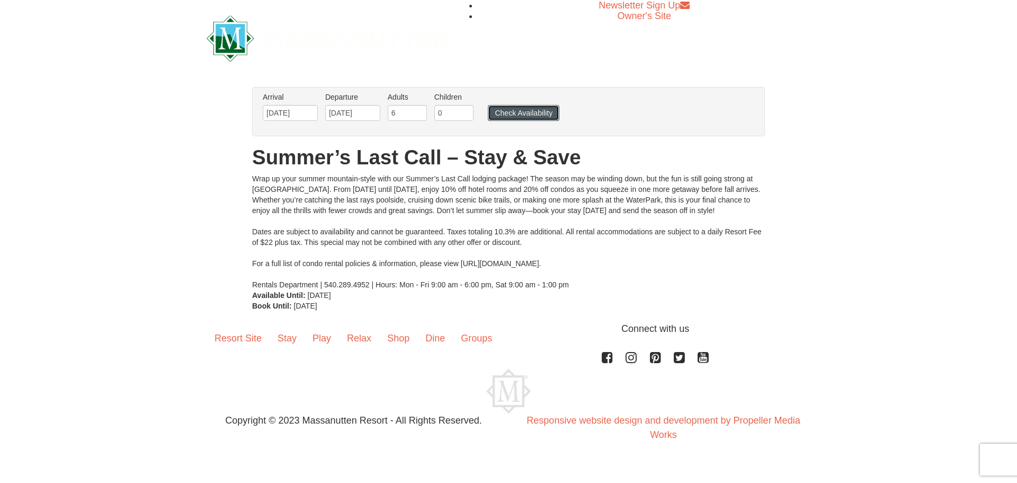
click at [515, 112] on button "Check Availability" at bounding box center [524, 113] width 72 height 16
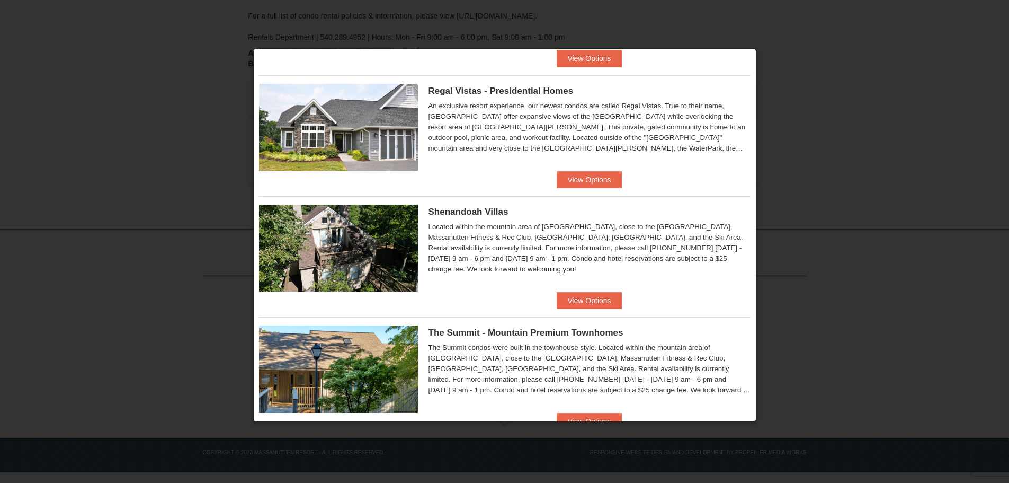
scroll to position [117, 0]
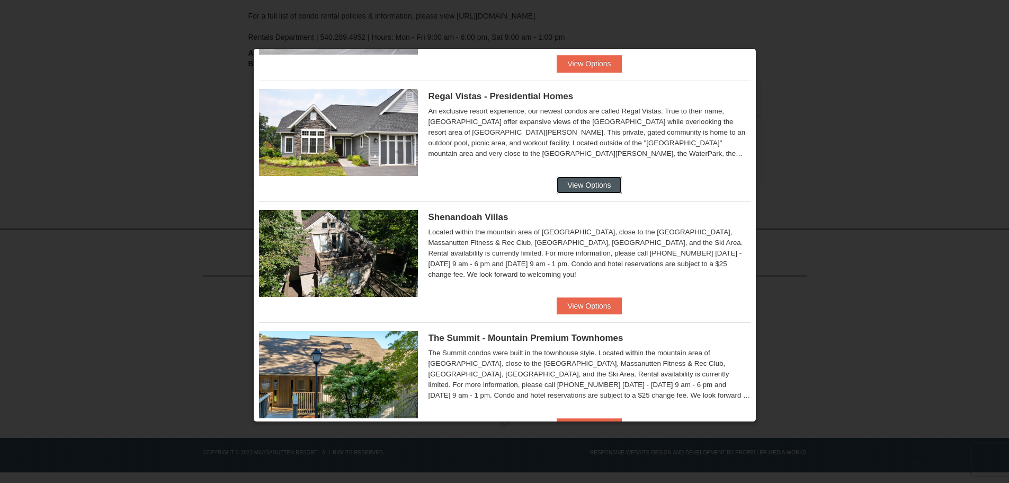
click at [591, 185] on button "View Options" at bounding box center [589, 184] width 65 height 17
